Goal: Transaction & Acquisition: Purchase product/service

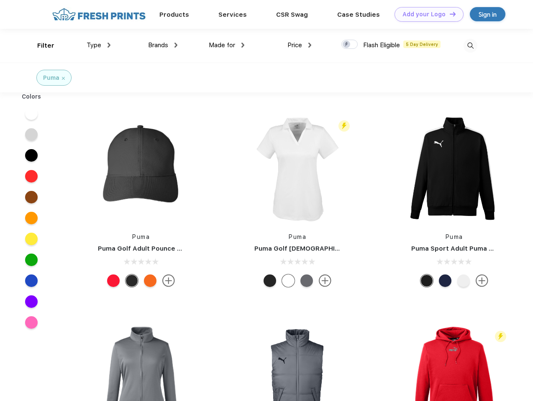
scroll to position [0, 0]
click at [426, 14] on link "Add your Logo Design Tool" at bounding box center [428, 14] width 69 height 15
click at [0, 0] on div "Design Tool" at bounding box center [0, 0] width 0 height 0
click at [449, 14] on link "Add your Logo Design Tool" at bounding box center [428, 14] width 69 height 15
click at [40, 46] on div "Filter" at bounding box center [45, 46] width 17 height 10
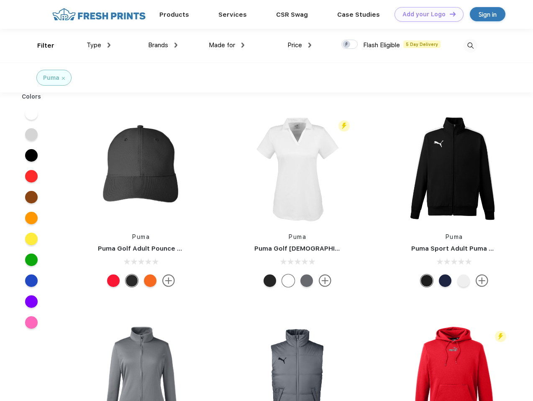
click at [99, 45] on span "Type" at bounding box center [94, 45] width 15 height 8
click at [163, 45] on span "Brands" at bounding box center [158, 45] width 20 height 8
click at [227, 45] on span "Made for" at bounding box center [222, 45] width 26 height 8
click at [299, 45] on span "Price" at bounding box center [294, 45] width 15 height 8
click at [350, 45] on div at bounding box center [349, 44] width 16 height 9
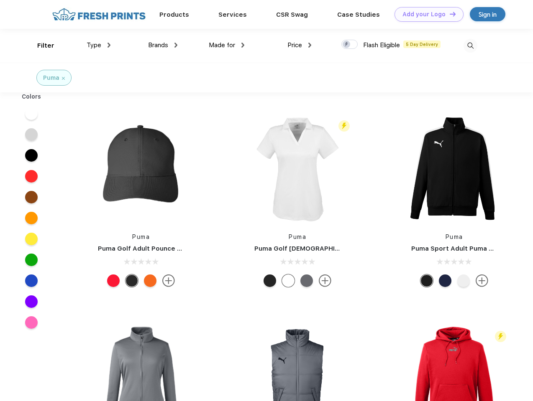
click at [347, 45] on input "checkbox" at bounding box center [343, 41] width 5 height 5
click at [470, 46] on img at bounding box center [470, 46] width 14 height 14
